Goal: Navigation & Orientation: Find specific page/section

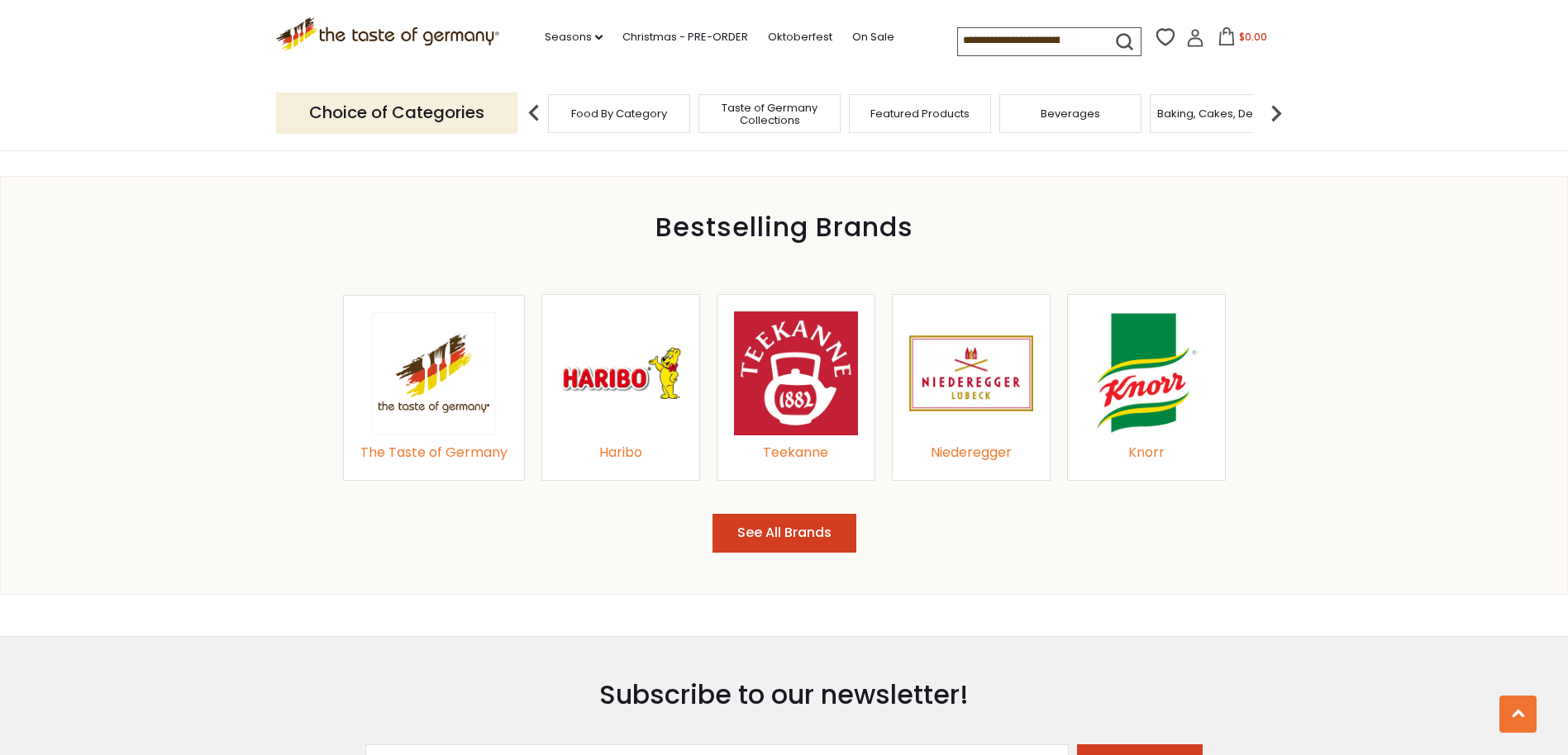
scroll to position [1673, 0]
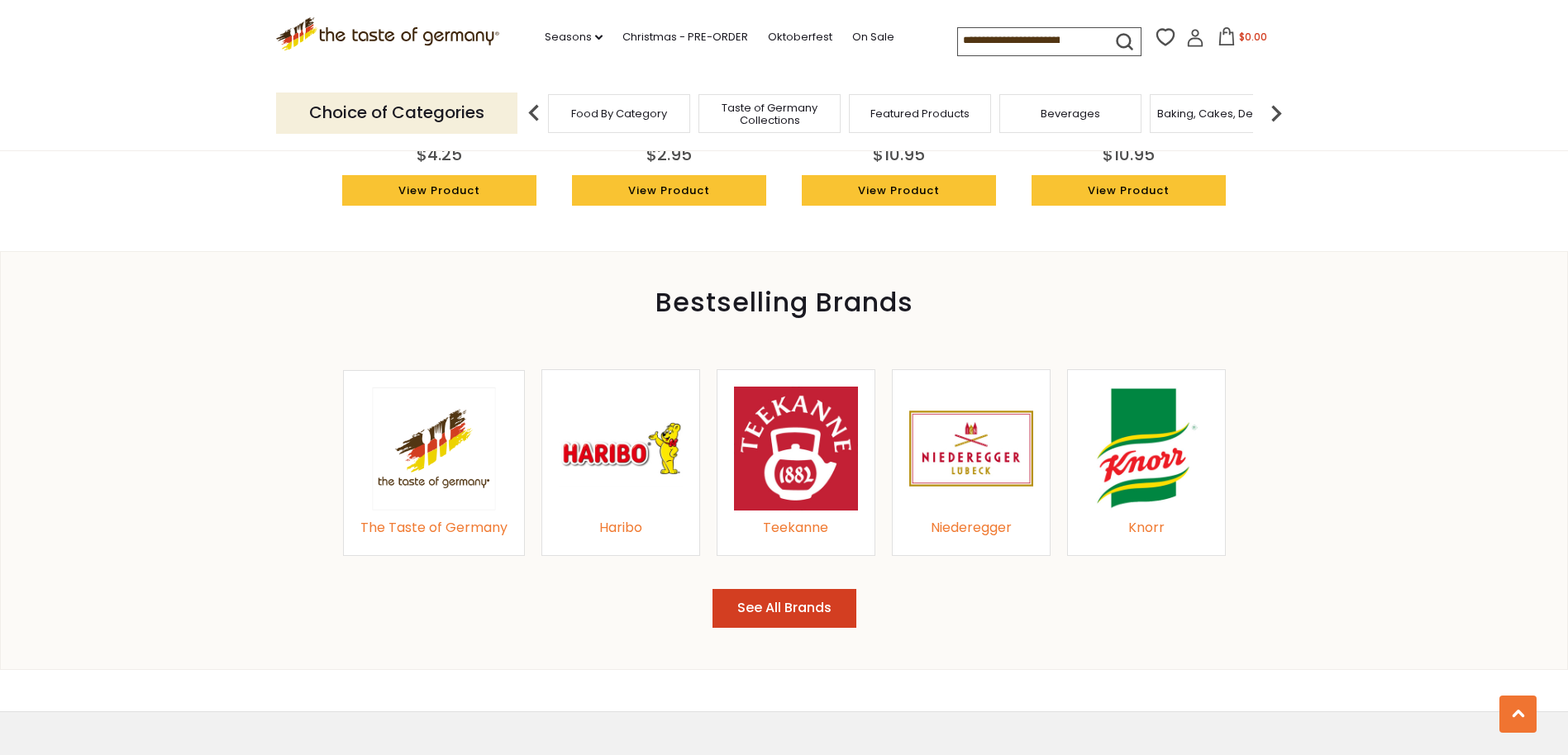
click at [1167, 461] on img at bounding box center [1146, 448] width 124 height 124
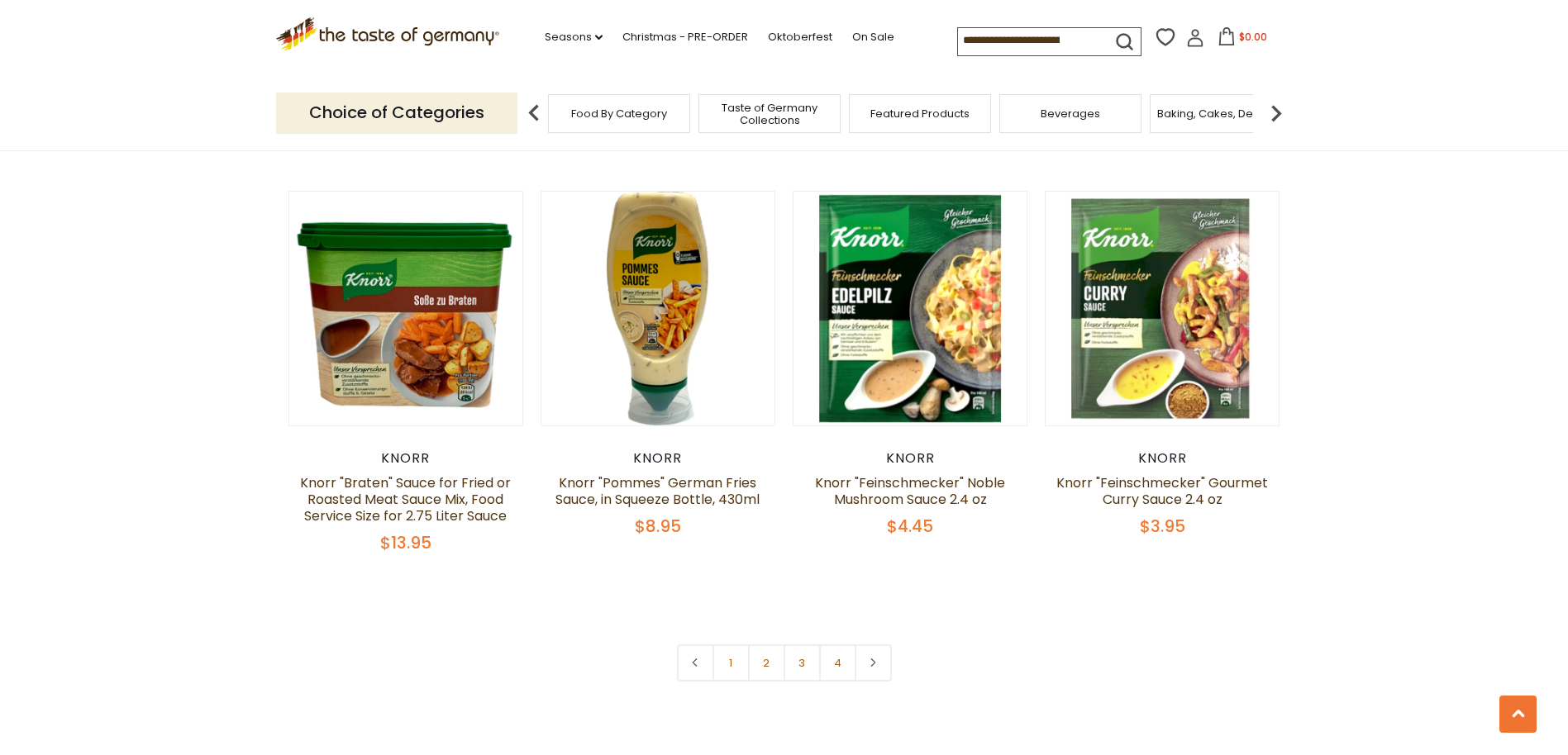
scroll to position [3636, 0]
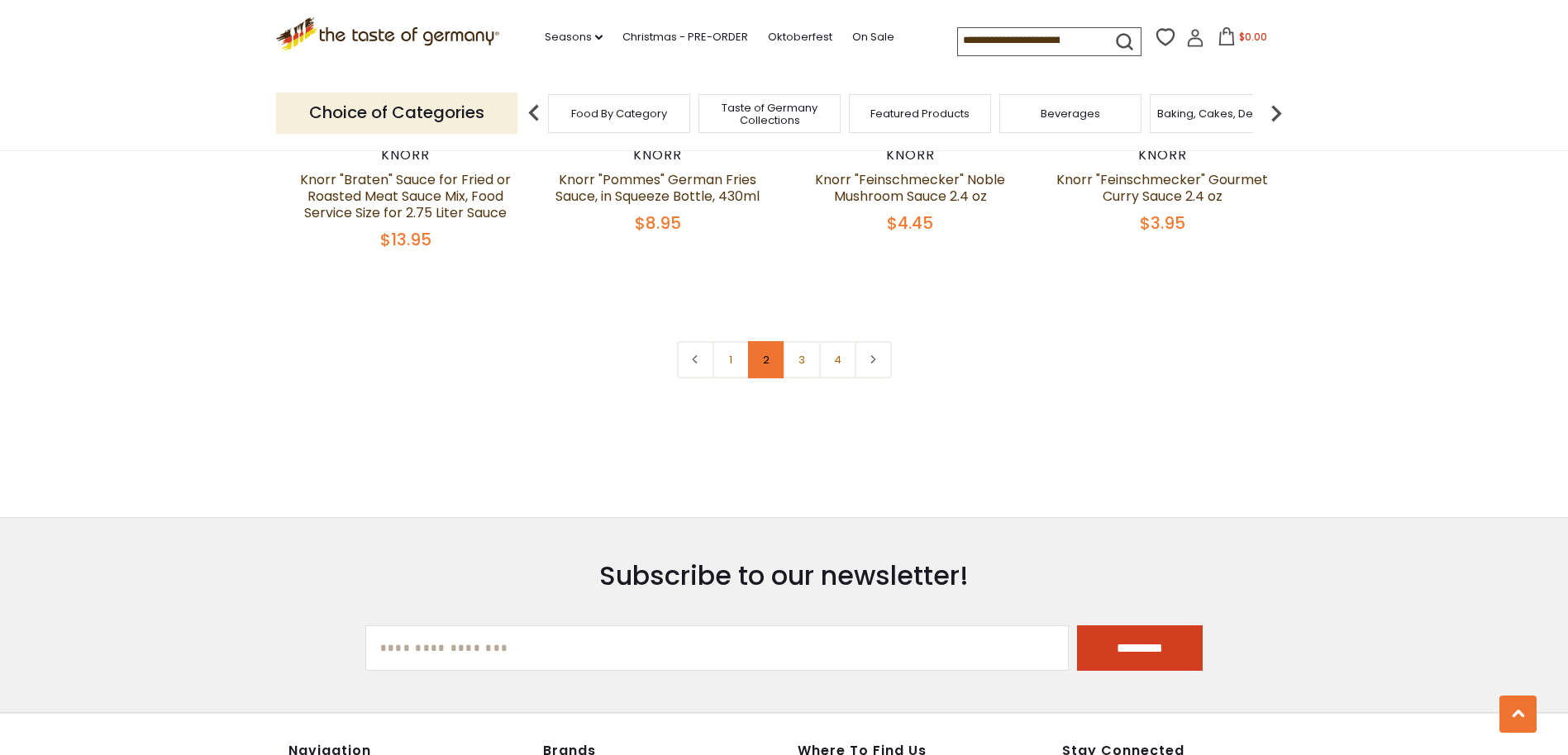
click at [780, 371] on link "2" at bounding box center [767, 360] width 37 height 37
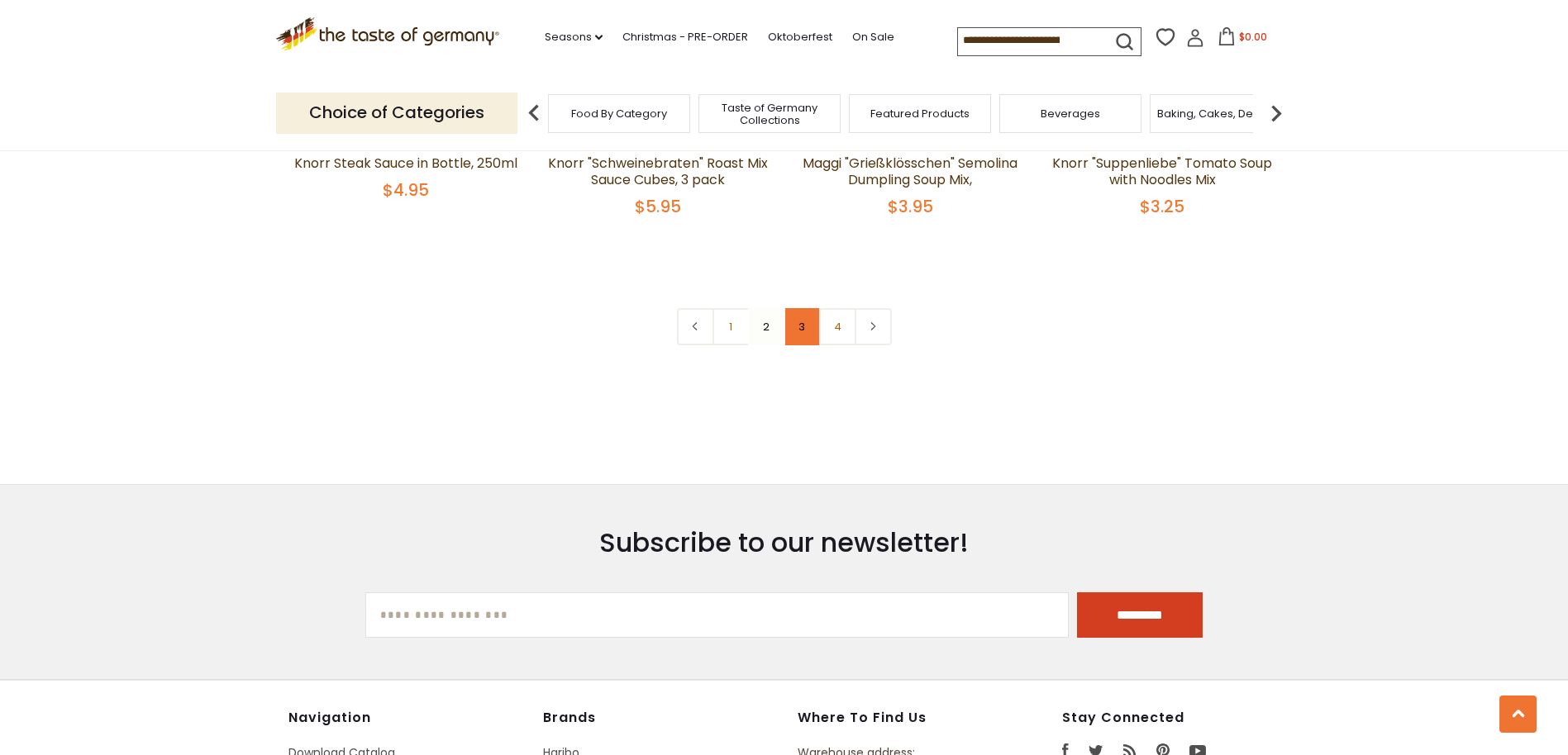
click at [806, 345] on link "3" at bounding box center [802, 327] width 37 height 37
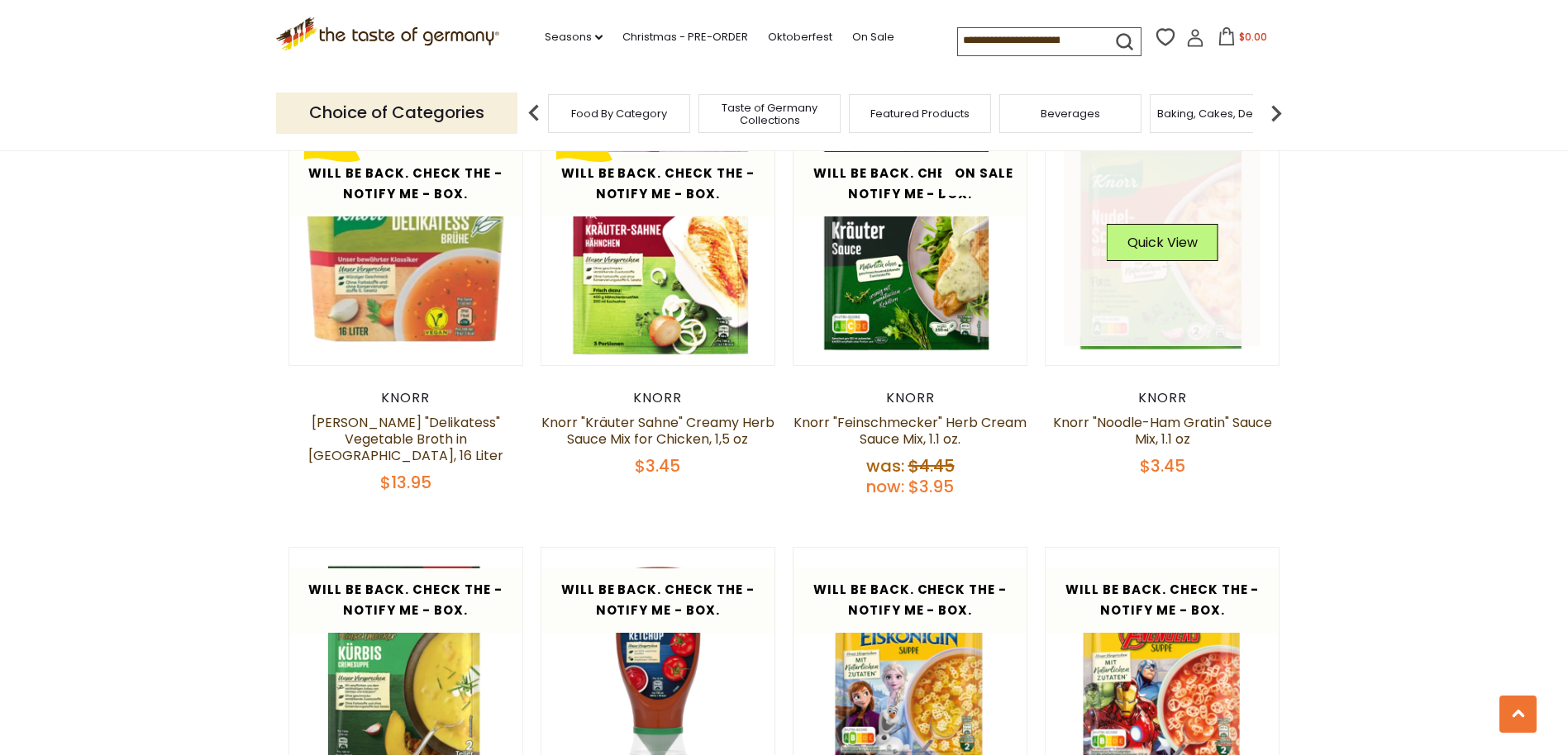
scroll to position [3333, 0]
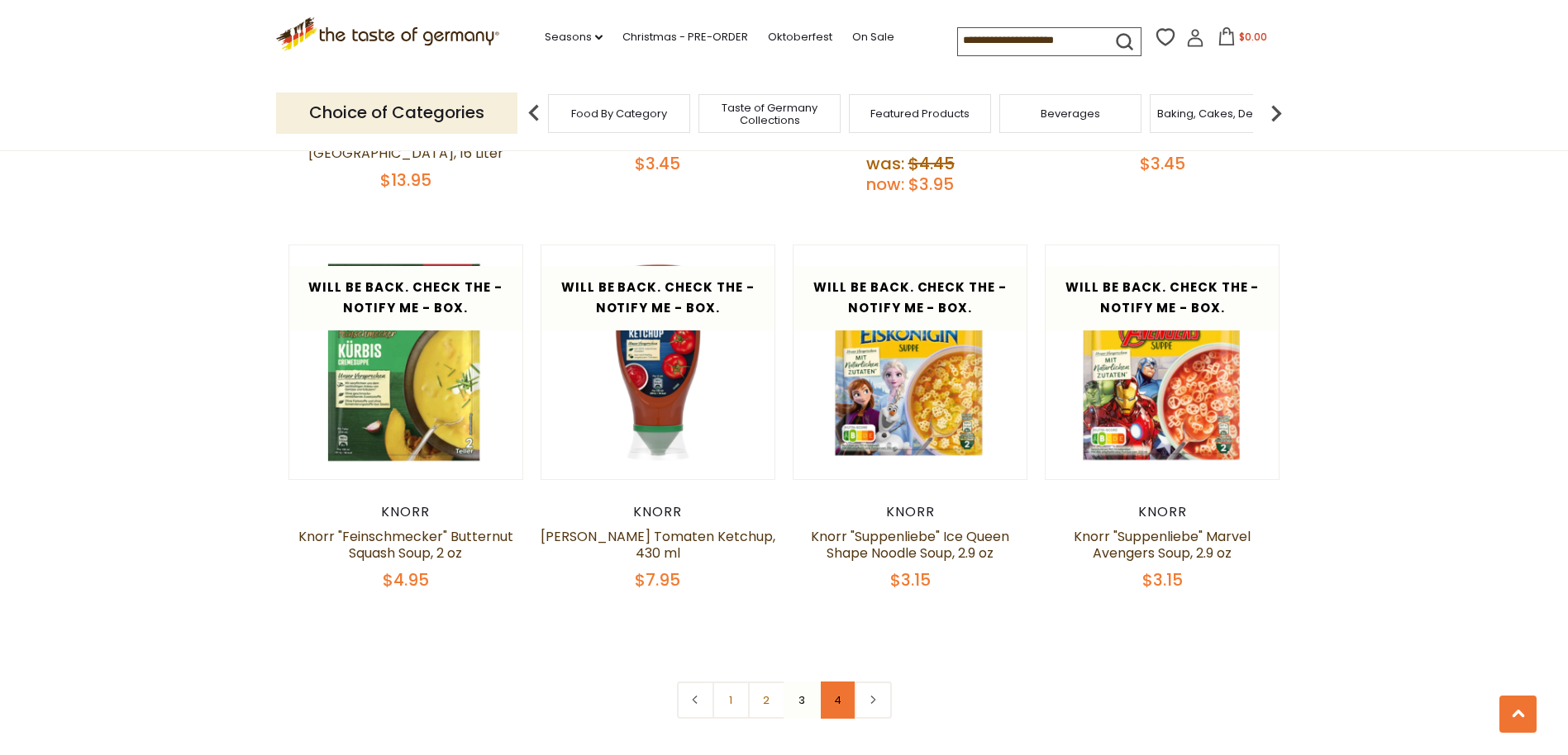
click at [842, 682] on link "4" at bounding box center [838, 701] width 37 height 37
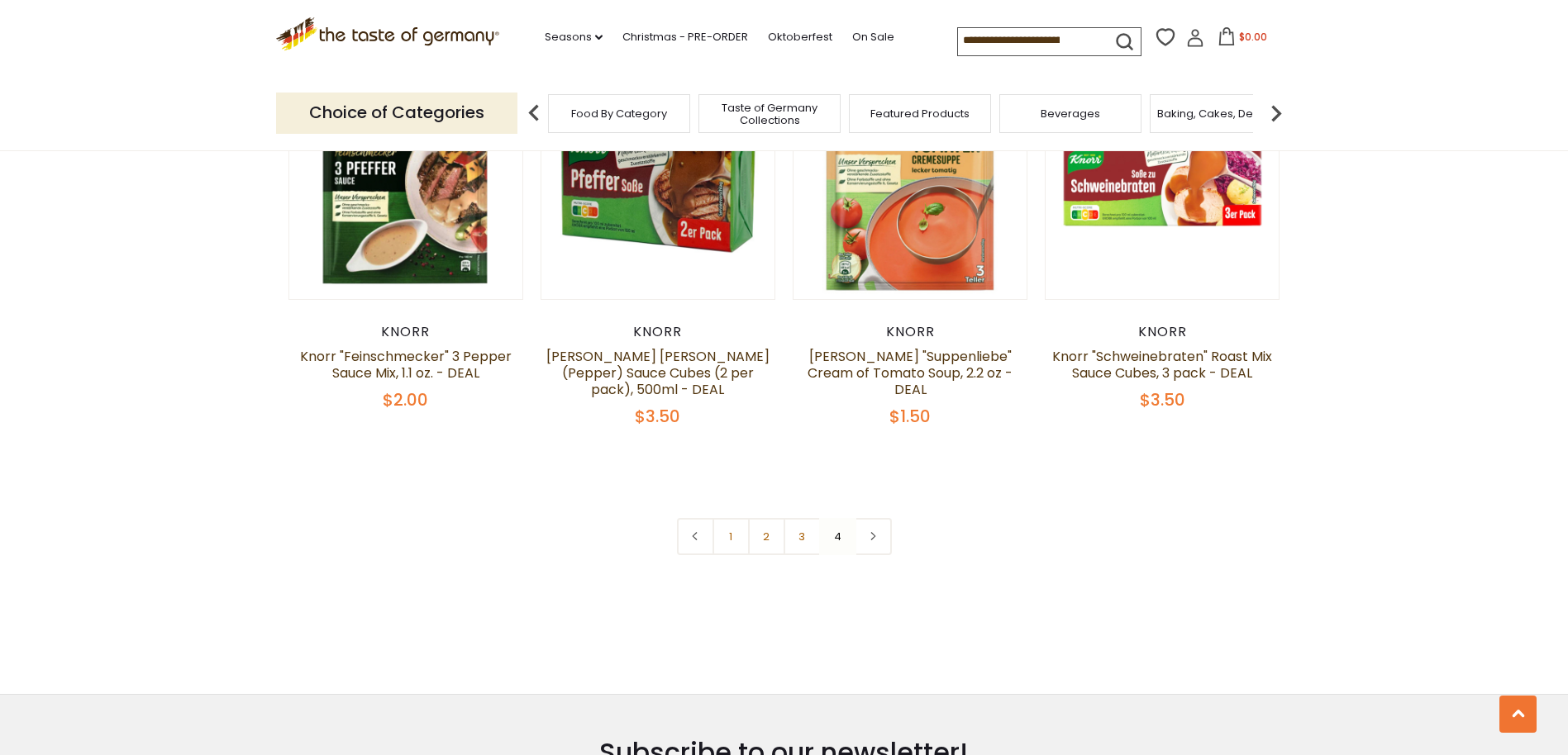
scroll to position [1515, 0]
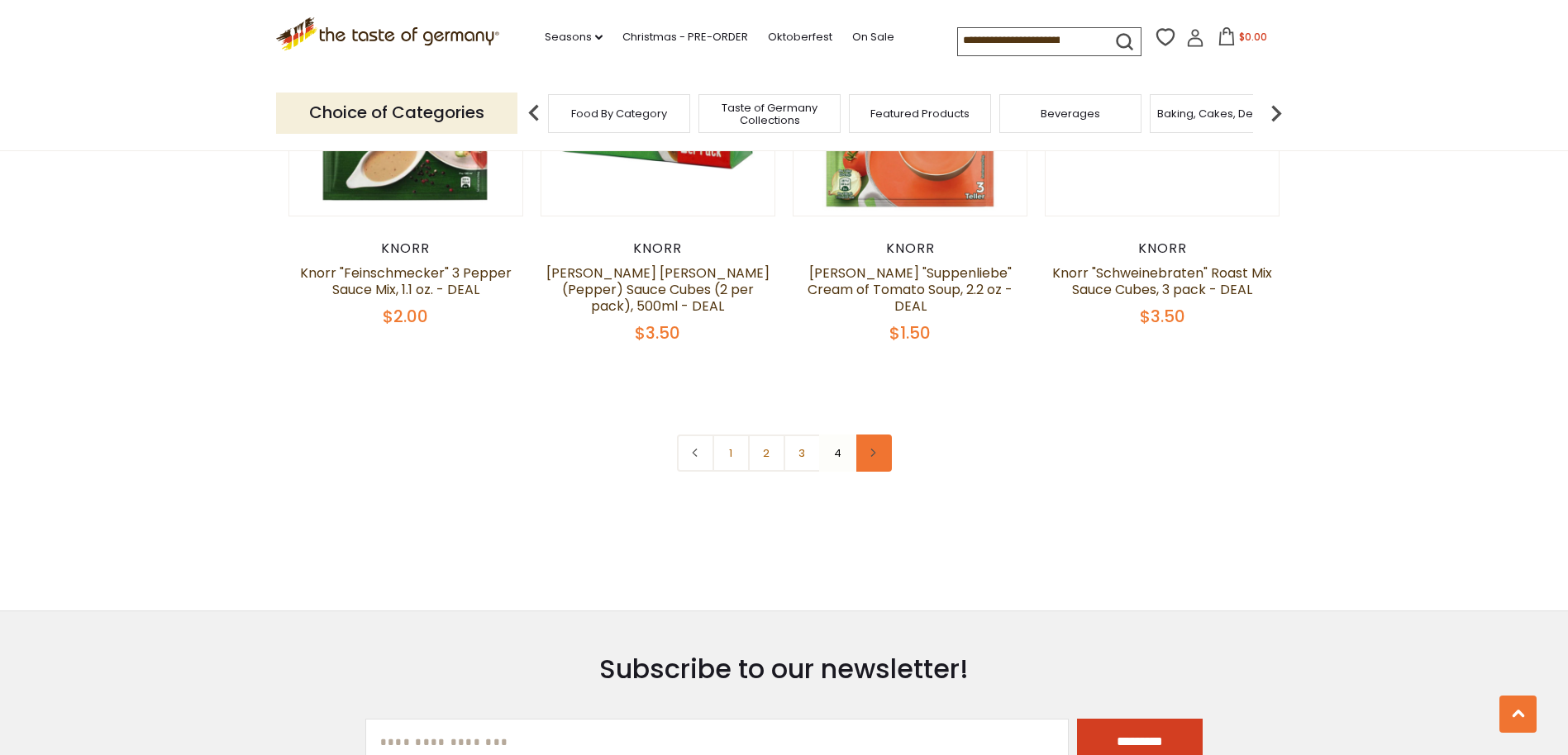
click at [874, 435] on link at bounding box center [873, 453] width 37 height 37
